Goal: Communication & Community: Answer question/provide support

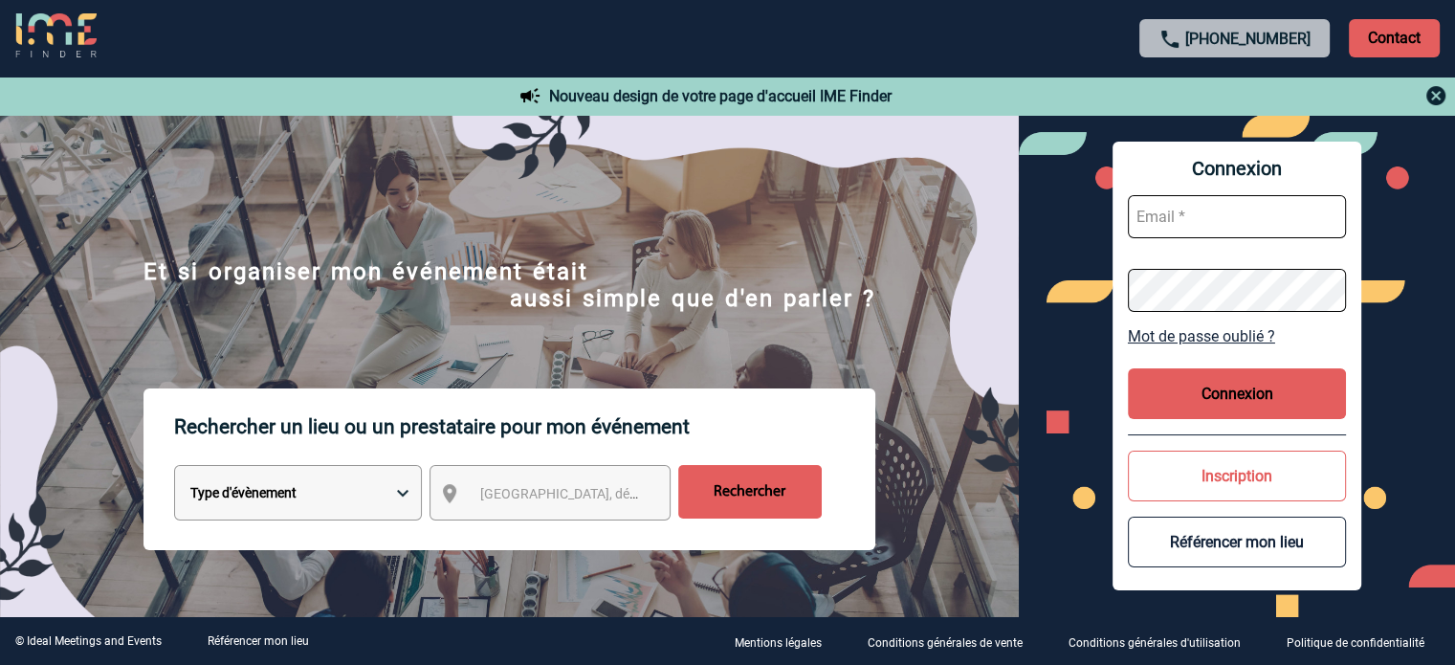
type input "broland@ime-groupe.com"
click at [1263, 388] on button "Connexion" at bounding box center [1237, 393] width 218 height 51
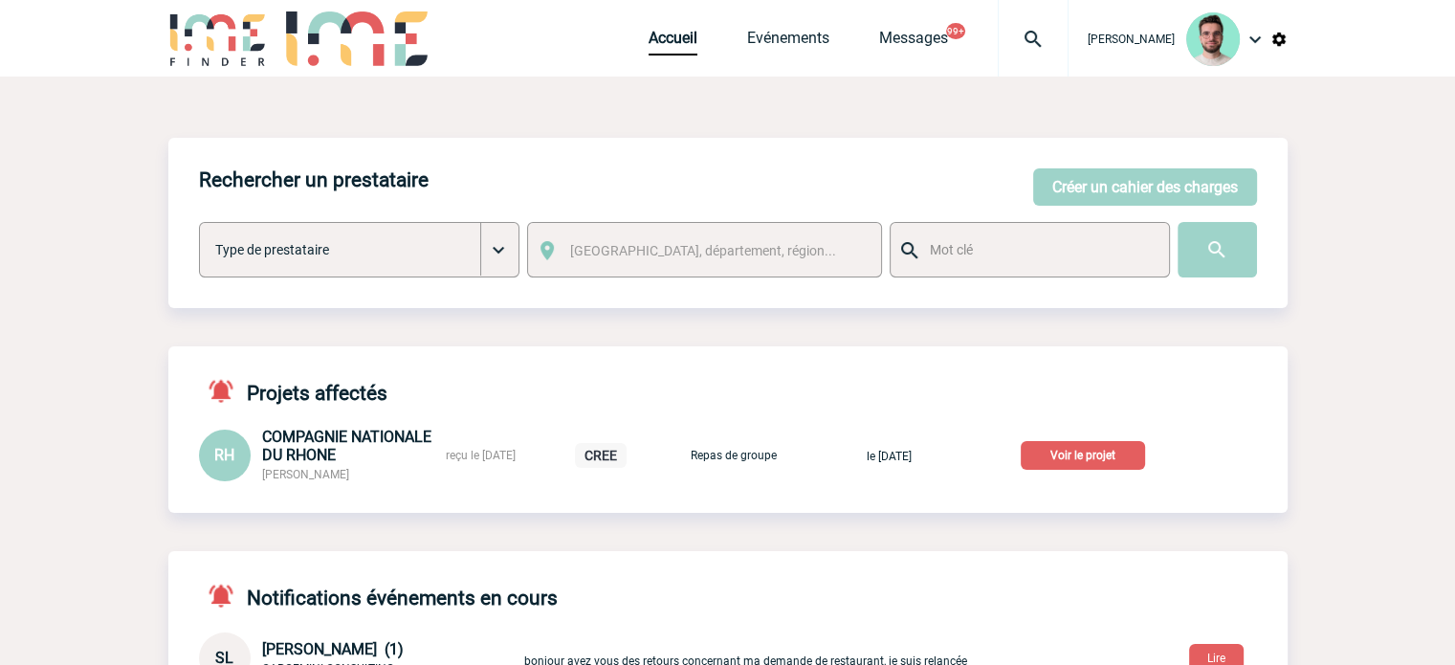
click at [1064, 456] on p "Voir le projet" at bounding box center [1083, 455] width 124 height 29
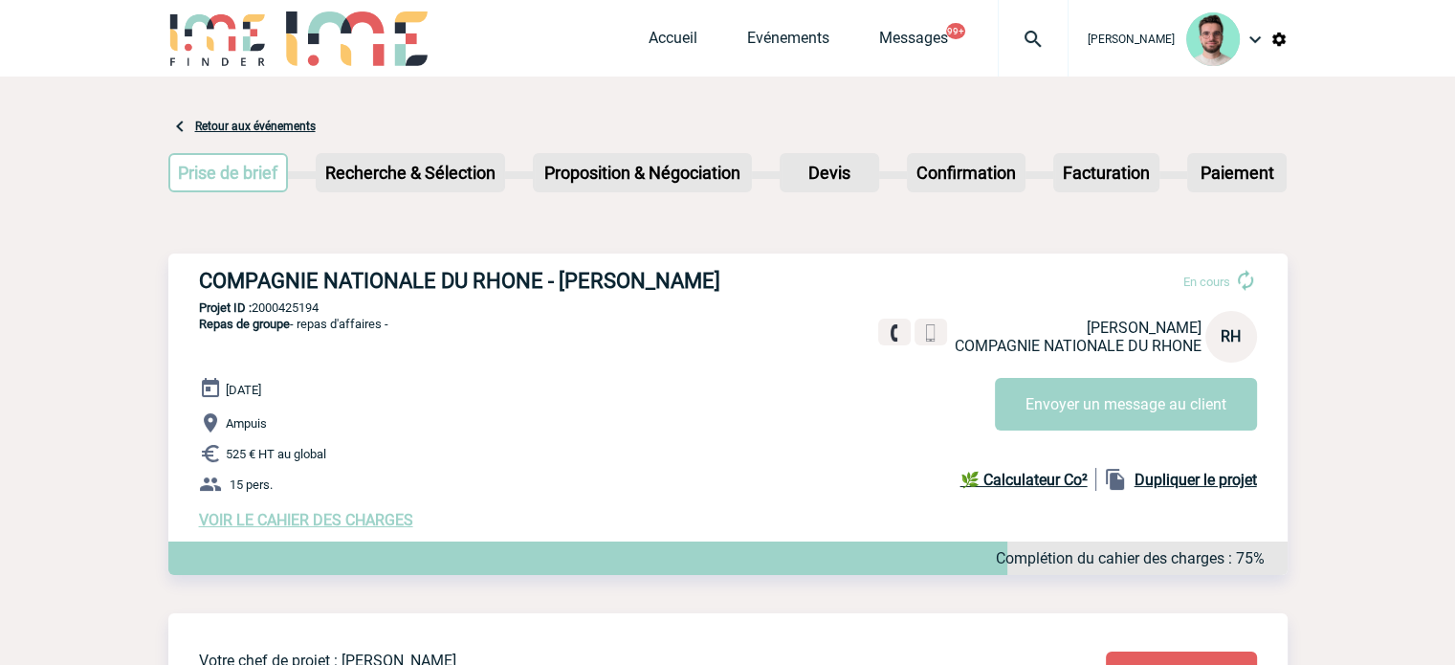
click at [192, 274] on div "COMPAGNIE NATIONALE DU RHONE - Rémi HENQUINET En cours Rémi HENQUINET COMPAGNIE…" at bounding box center [727, 399] width 1119 height 291
drag, startPoint x: 201, startPoint y: 281, endPoint x: 721, endPoint y: 271, distance: 520.5
click at [721, 271] on h3 "COMPAGNIE NATIONALE DU RHONE - Rémi HENQUINET" at bounding box center [486, 281] width 574 height 24
copy h3 "COMPAGNIE NATIONALE DU RHONE - Rémi HENQUINET"
click at [298, 304] on p "Projet ID : 2000425194" at bounding box center [727, 307] width 1119 height 14
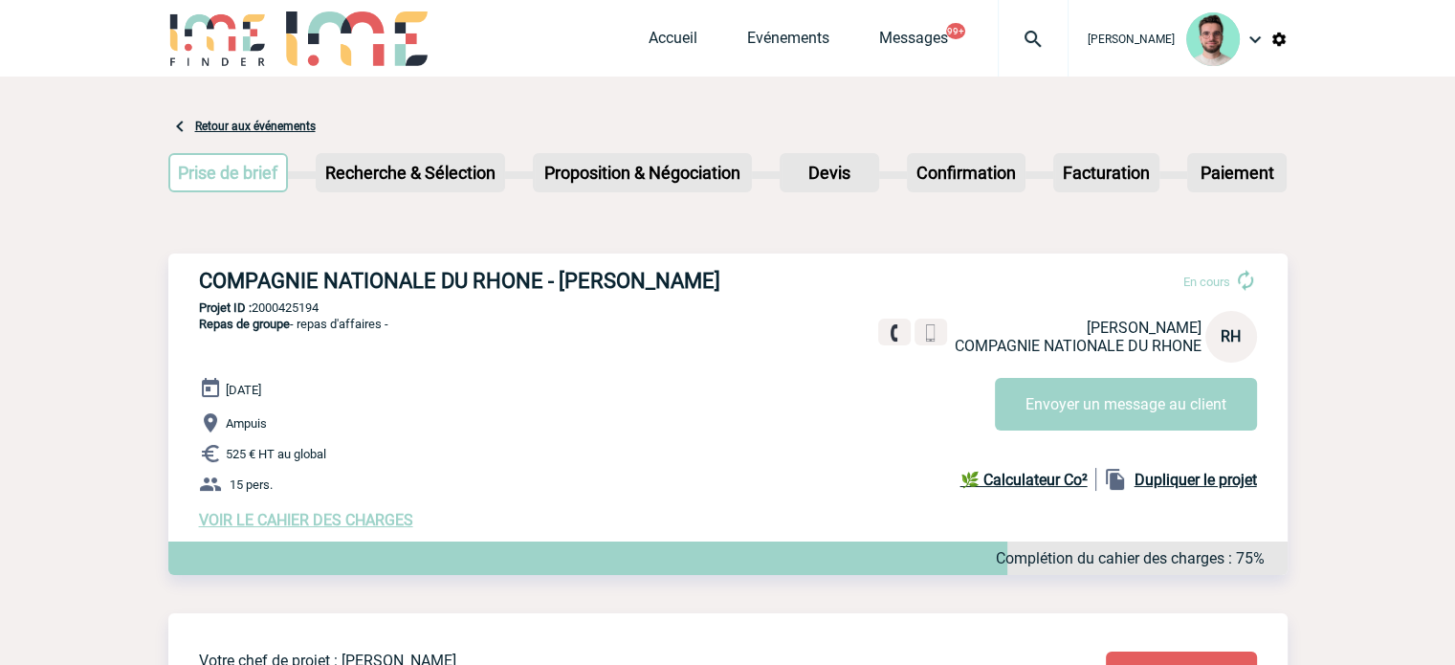
click at [298, 304] on p "Projet ID : 2000425194" at bounding box center [727, 307] width 1119 height 14
copy p "2000425194"
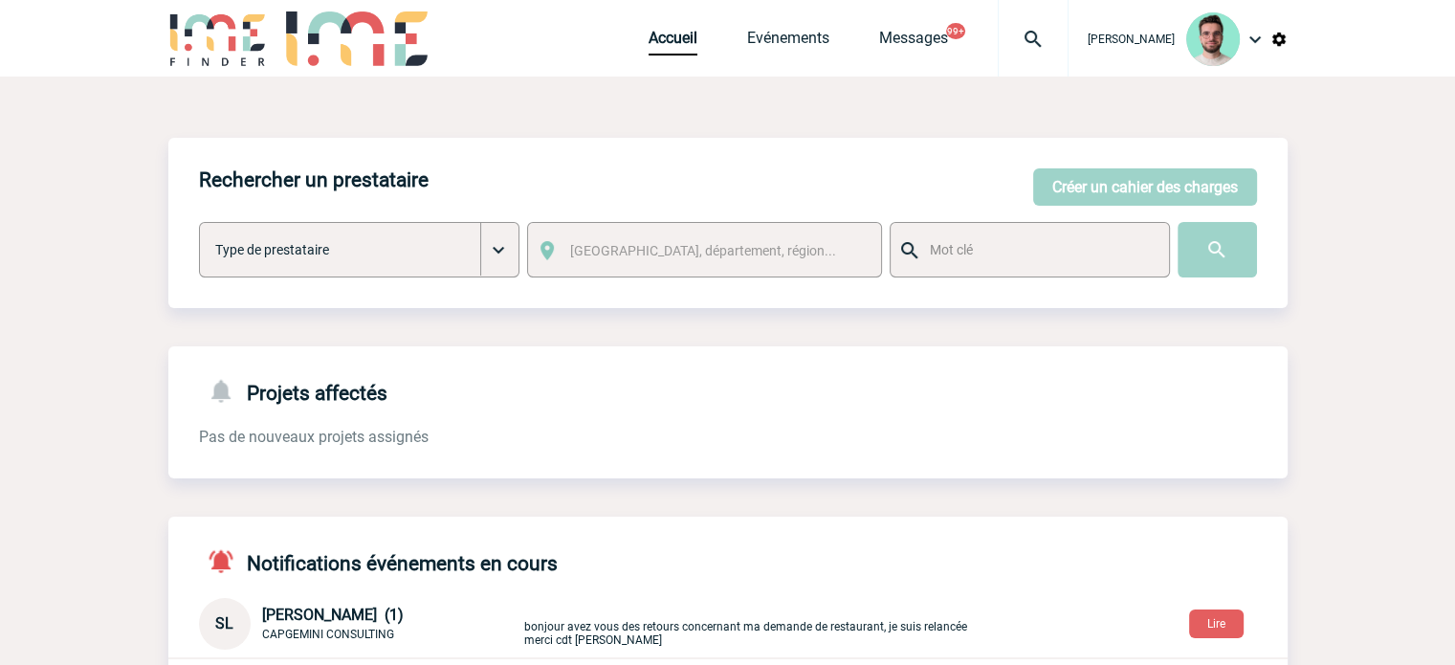
click at [1056, 25] on div at bounding box center [1033, 38] width 71 height 77
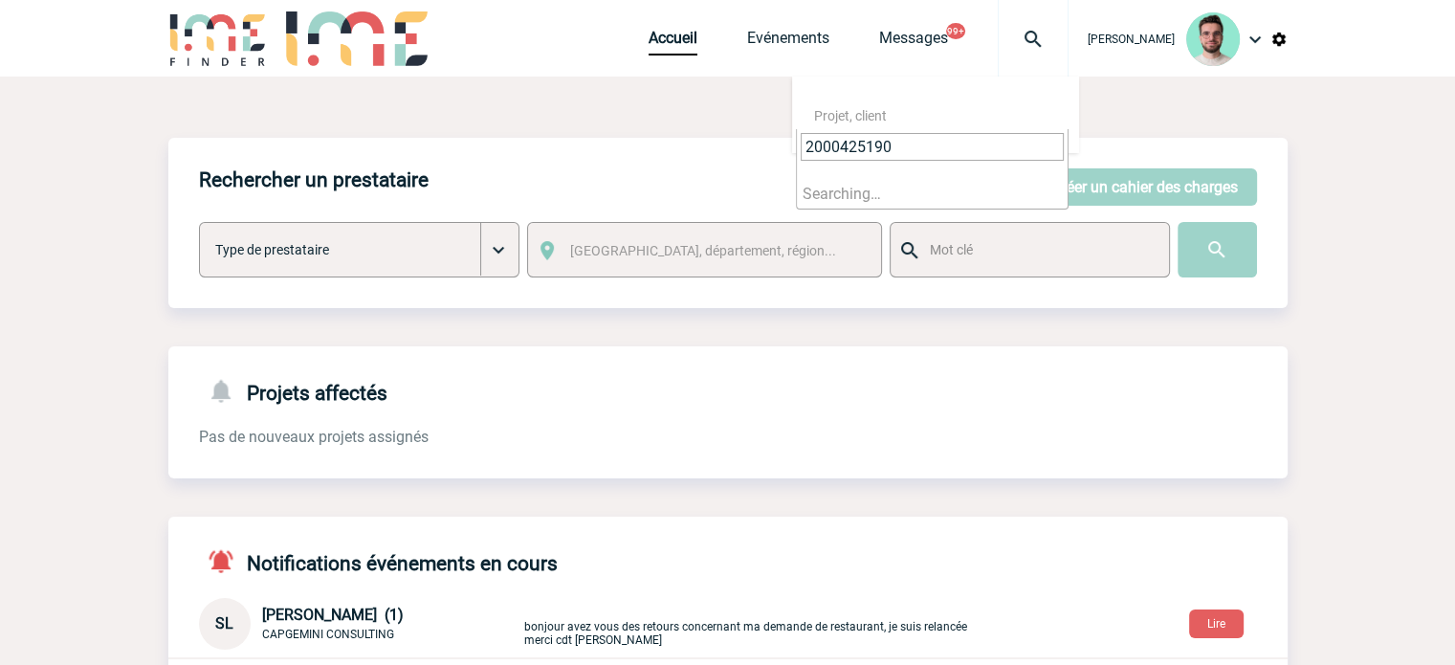
type input "2000425190"
select select "24691"
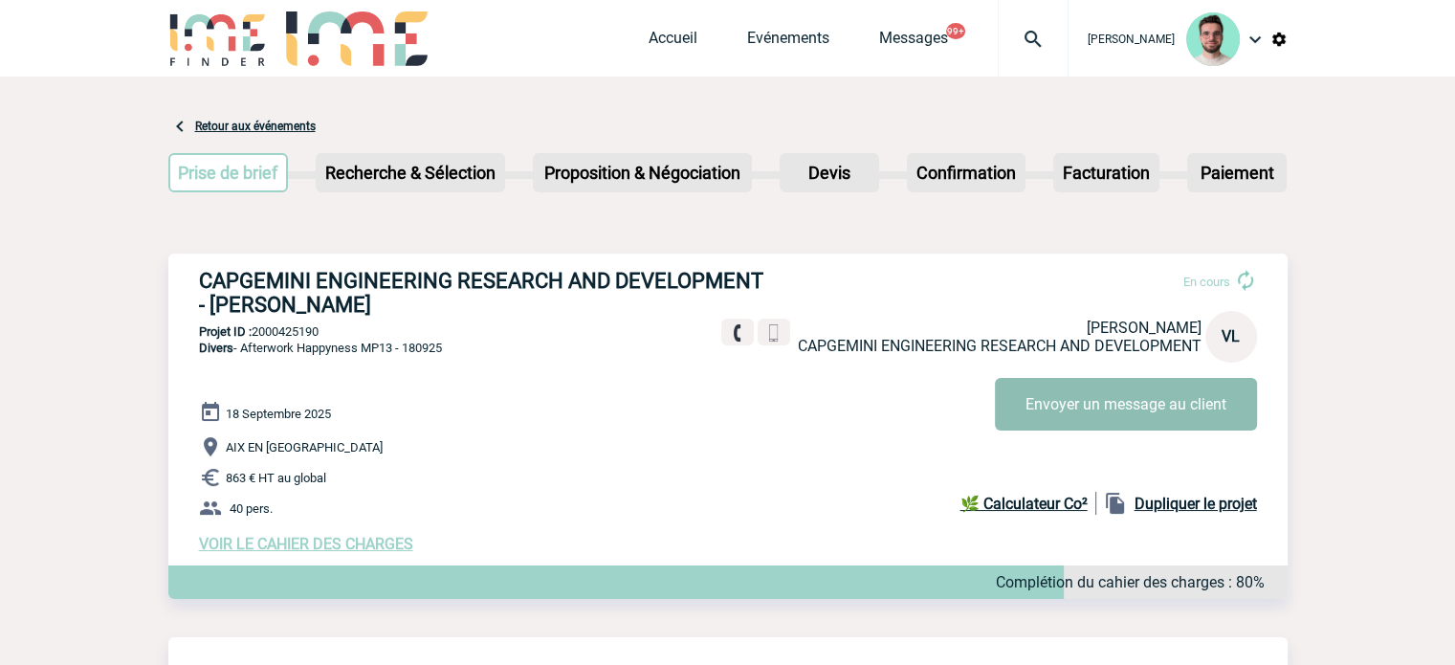
click at [1098, 401] on button "Envoyer un message au client" at bounding box center [1126, 404] width 262 height 53
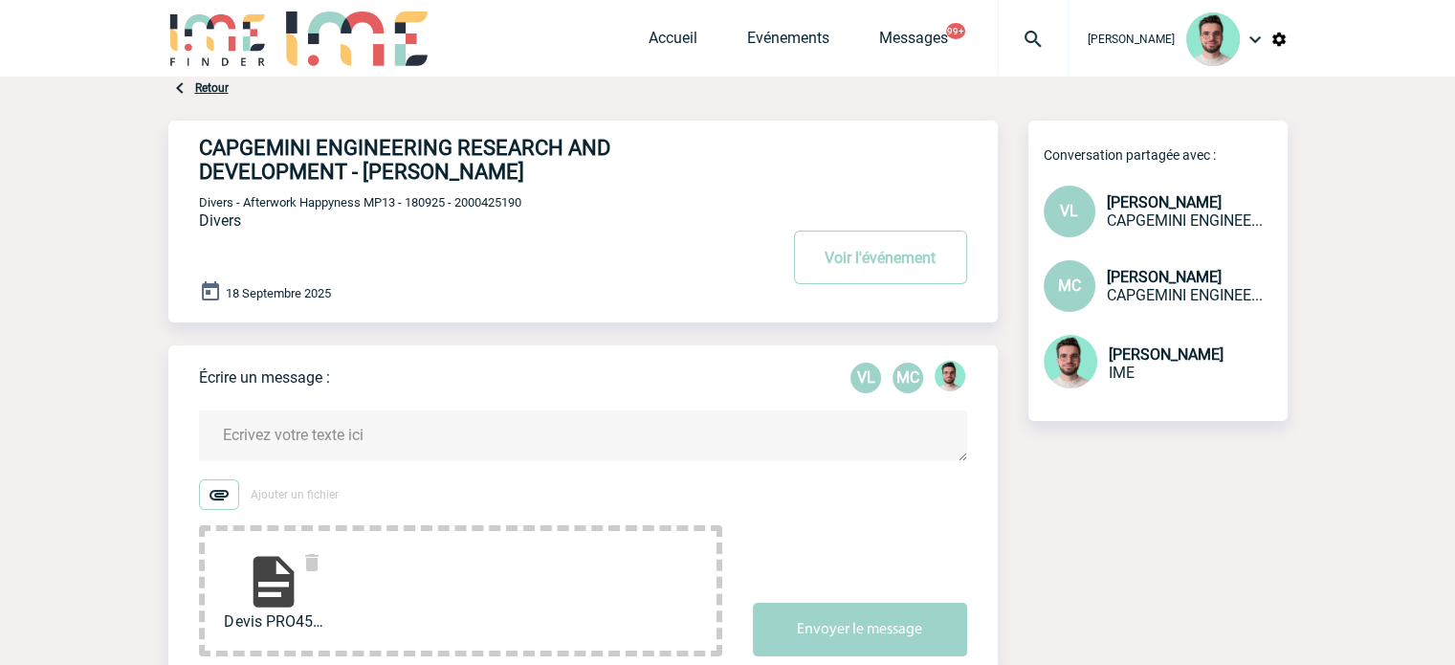
click at [529, 420] on textarea at bounding box center [583, 435] width 768 height 51
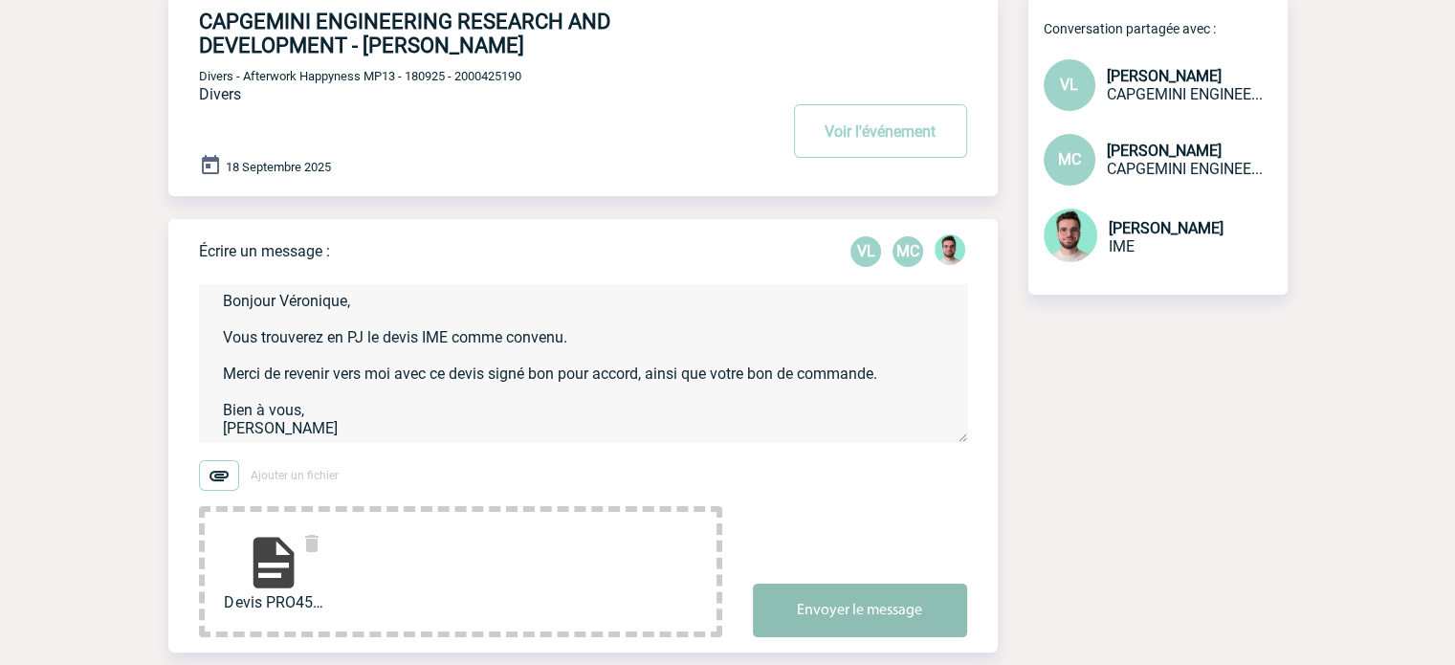
scroll to position [287, 0]
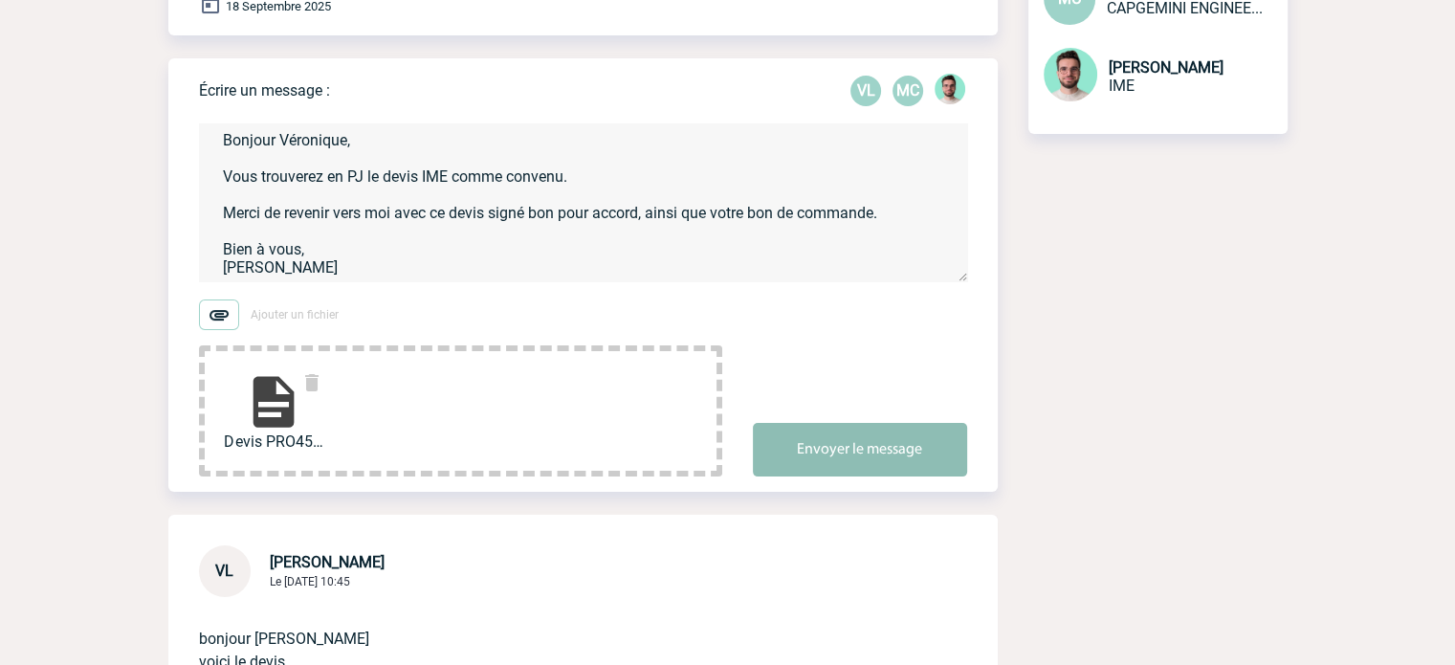
type textarea "Bonjour Véronique, Vous trouverez en PJ le devis IME comme convenu. Merci de re…"
click at [884, 464] on button "Envoyer le message" at bounding box center [860, 450] width 214 height 54
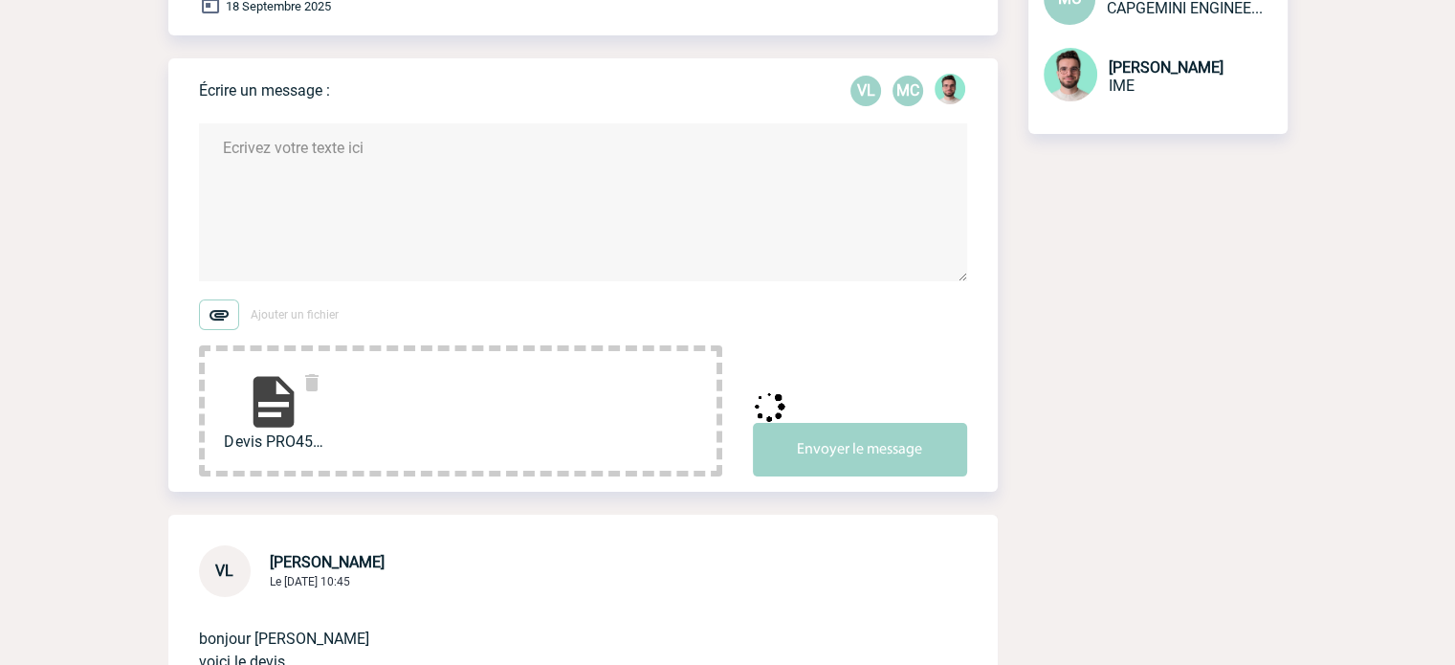
scroll to position [0, 0]
